Goal: Find specific page/section: Find specific page/section

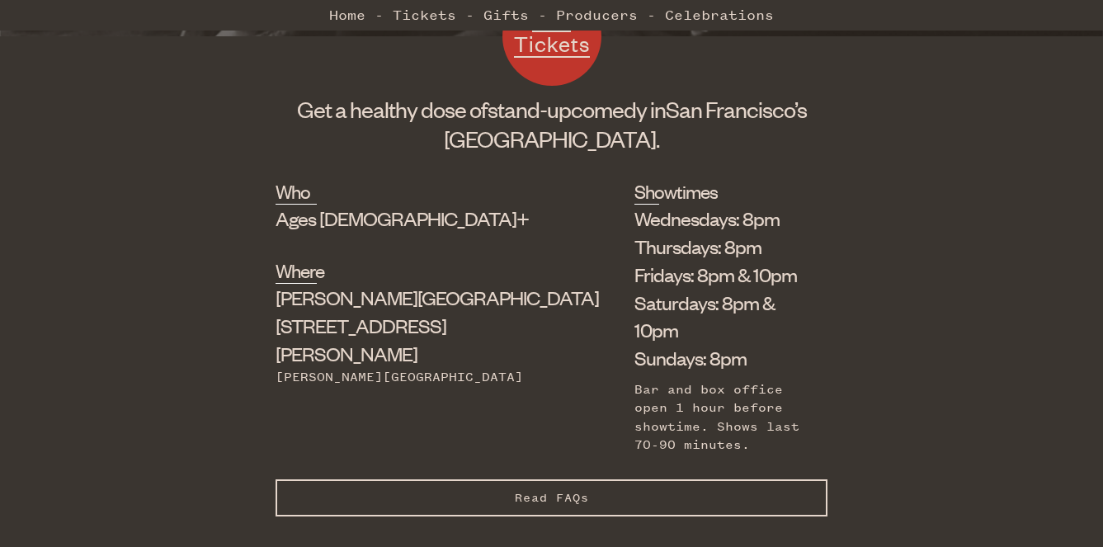
scroll to position [525, 0]
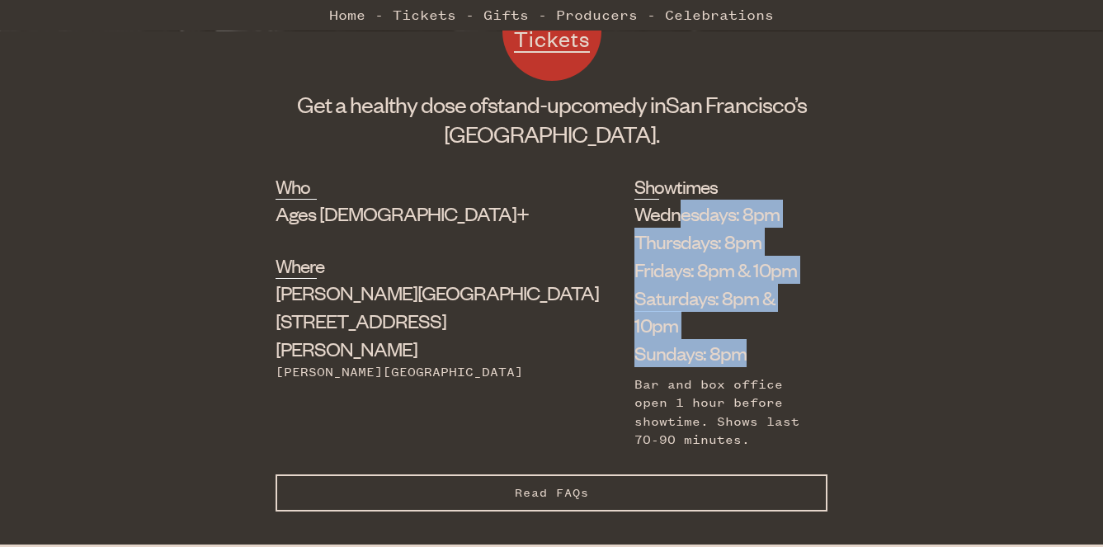
drag, startPoint x: 558, startPoint y: 218, endPoint x: 630, endPoint y: 320, distance: 125.5
click at [635, 320] on ul "Wednesdays: 8pm Thursdays: 8pm Fridays: 8pm & 10pm Saturdays: 8pm & 10pm Sunday…" at bounding box center [719, 284] width 168 height 168
click at [635, 339] on li "Sundays: 8pm" at bounding box center [719, 353] width 168 height 28
drag, startPoint x: 652, startPoint y: 320, endPoint x: 624, endPoint y: 198, distance: 125.3
click at [635, 198] on div "Showtimes Wednesdays: 8pm Thursdays: 8pm Fridays: 8pm & 10pm Saturdays: 8pm & 1…" at bounding box center [719, 311] width 168 height 276
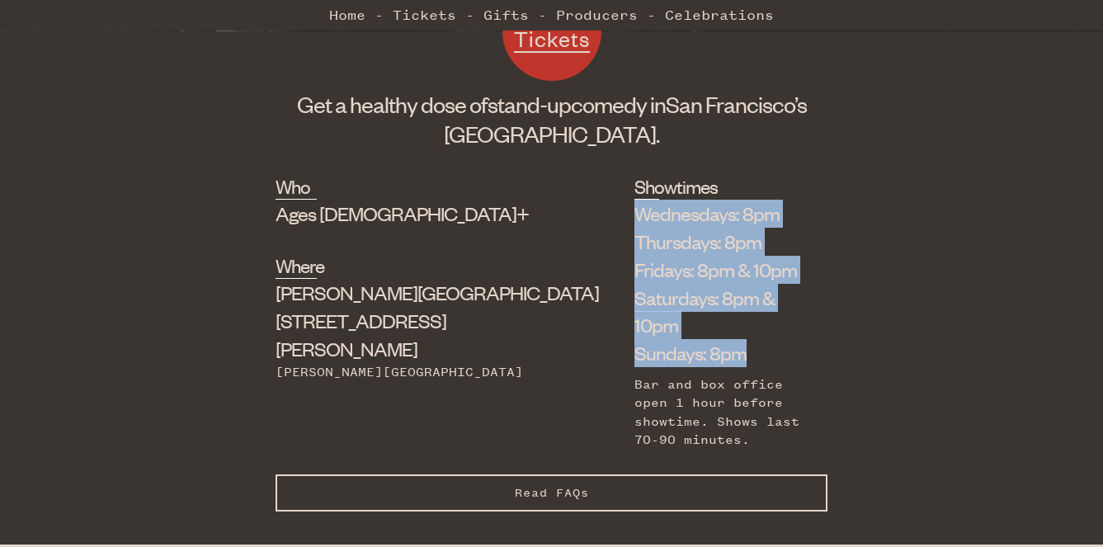
click at [635, 198] on div "Showtimes Wednesdays: 8pm Thursdays: 8pm Fridays: 8pm & 10pm Saturdays: 8pm & 1…" at bounding box center [719, 311] width 168 height 276
drag, startPoint x: 615, startPoint y: 196, endPoint x: 625, endPoint y: 344, distance: 148.9
click at [635, 344] on div "Showtimes Wednesdays: 8pm Thursdays: 8pm Fridays: 8pm & 10pm Saturdays: 8pm & 1…" at bounding box center [719, 311] width 168 height 276
click at [635, 339] on li "Sundays: 8pm" at bounding box center [719, 353] width 168 height 28
drag, startPoint x: 635, startPoint y: 328, endPoint x: 620, endPoint y: 205, distance: 123.9
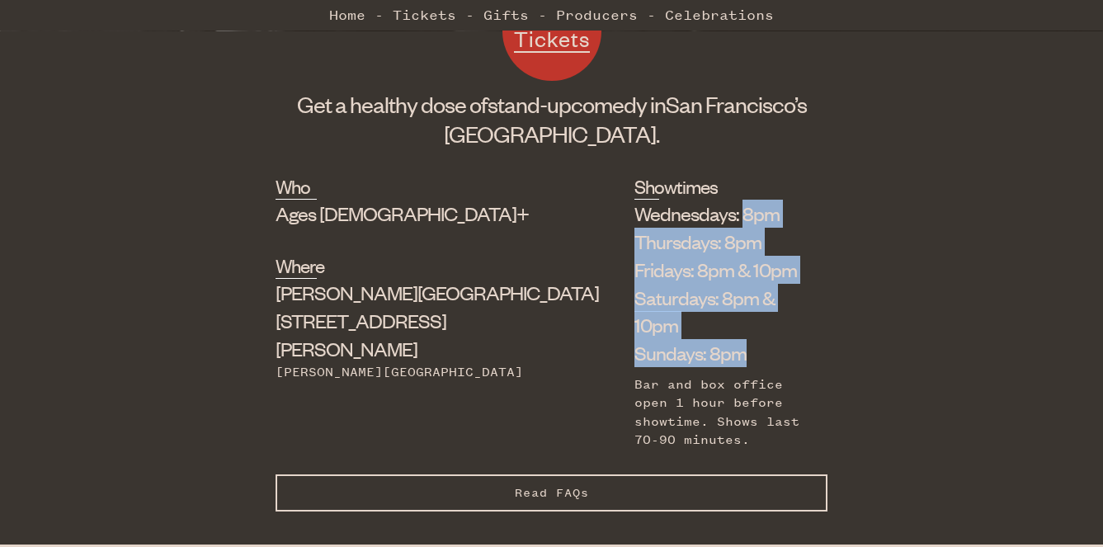
click at [635, 205] on ul "Wednesdays: 8pm Thursdays: 8pm Fridays: 8pm & 10pm Saturdays: 8pm & 10pm Sunday…" at bounding box center [719, 284] width 168 height 168
click at [635, 205] on li "Wednesdays: 8pm" at bounding box center [719, 214] width 168 height 28
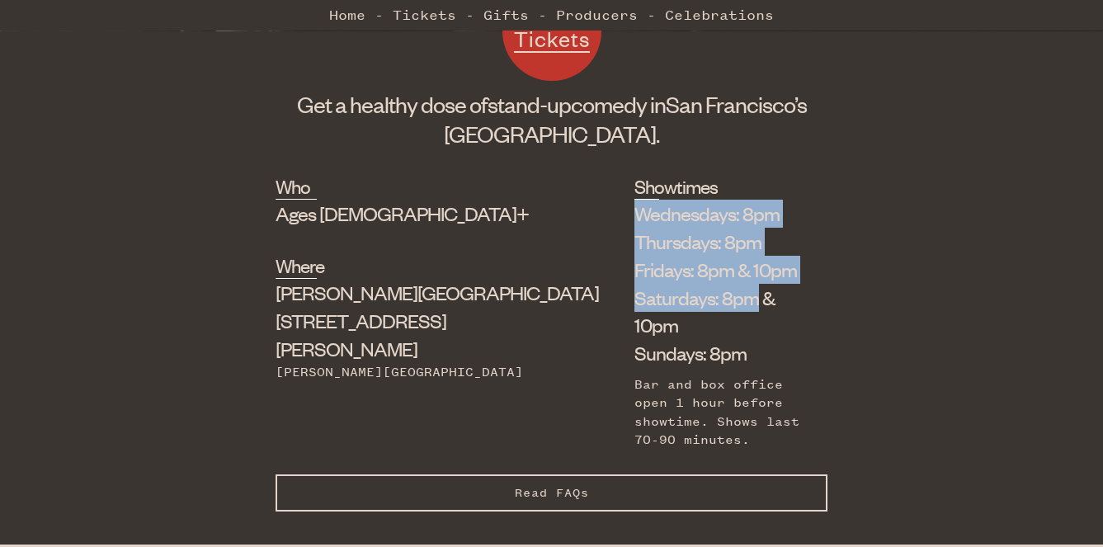
drag, startPoint x: 593, startPoint y: 198, endPoint x: 635, endPoint y: 290, distance: 101.9
click at [635, 290] on div "Showtimes Wednesdays: 8pm Thursdays: 8pm Fridays: 8pm & 10pm Saturdays: 8pm & 1…" at bounding box center [719, 311] width 168 height 276
click at [635, 290] on li "Saturdays: 8pm & 10pm" at bounding box center [719, 312] width 168 height 56
